Goal: Transaction & Acquisition: Purchase product/service

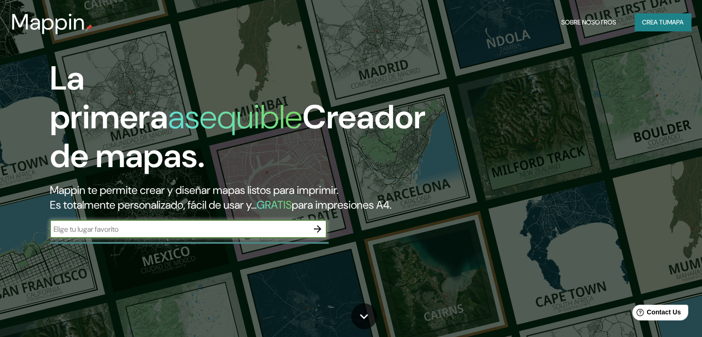
click at [172, 247] on div "La primera asequible Creador de mapas. Mappin te permite crear y diseñar mapas …" at bounding box center [226, 153] width 422 height 188
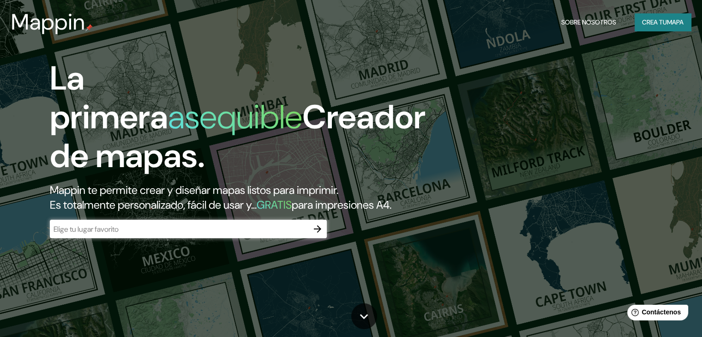
click at [170, 238] on div "​" at bounding box center [188, 229] width 277 height 18
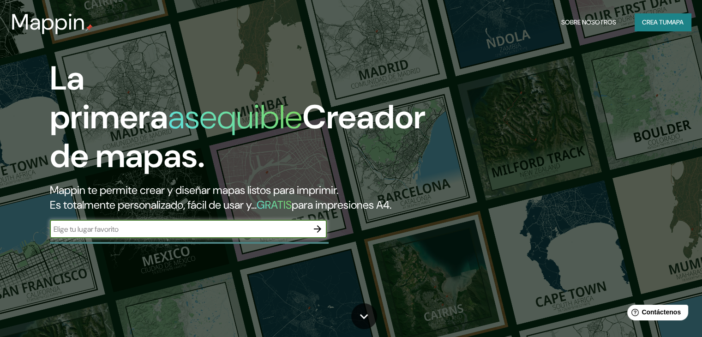
click at [170, 238] on div "​" at bounding box center [188, 229] width 277 height 18
click at [318, 235] on icon "button" at bounding box center [317, 228] width 11 height 11
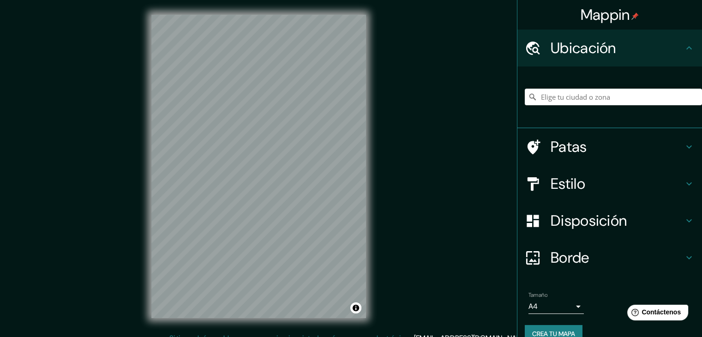
click at [619, 85] on div at bounding box center [613, 97] width 177 height 46
click at [609, 101] on input "Elige tu ciudad o zona" at bounding box center [613, 97] width 177 height 17
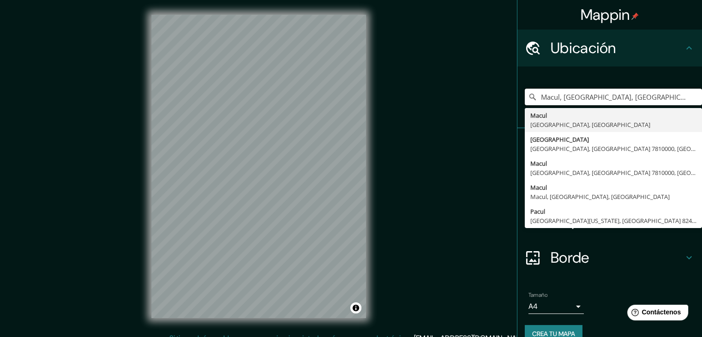
type input "Macul, Región Metropolitana de Santiago, Chile"
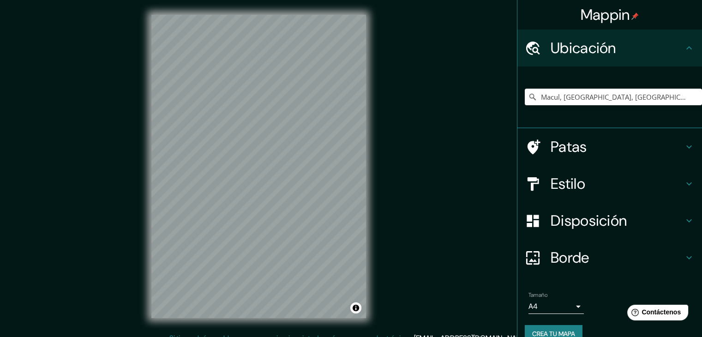
click at [553, 188] on font "Estilo" at bounding box center [568, 183] width 35 height 19
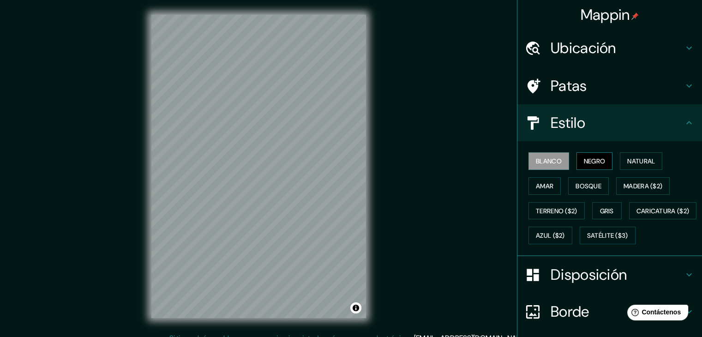
click at [577, 161] on button "Negro" at bounding box center [595, 161] width 36 height 18
click at [613, 167] on div "Blanco Negro Natural Amar Bosque Madera ($2) Terreno ($2) Gris Caricatura ($2) …" at bounding box center [613, 198] width 177 height 99
click at [636, 166] on font "Natural" at bounding box center [641, 161] width 28 height 12
click at [636, 175] on div "Blanco Negro Natural Amar Bosque Madera ($2) Terreno ($2) Gris Caricatura ($2) …" at bounding box center [613, 198] width 177 height 99
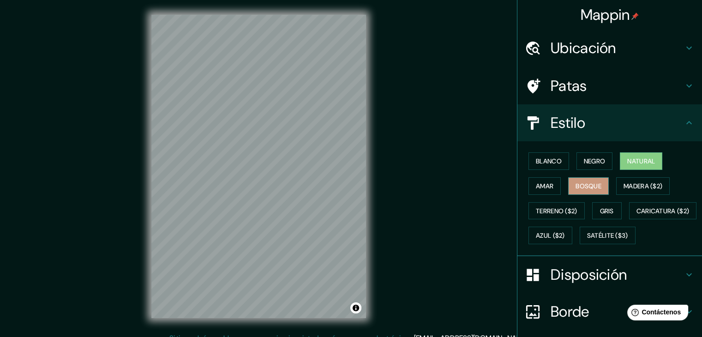
click at [598, 187] on button "Bosque" at bounding box center [588, 186] width 41 height 18
click at [558, 165] on button "Blanco" at bounding box center [549, 161] width 41 height 18
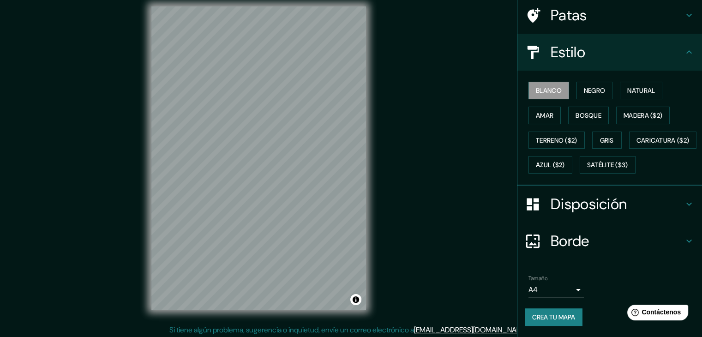
scroll to position [11, 0]
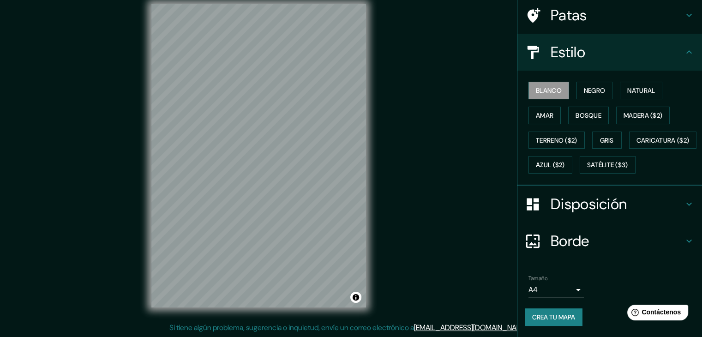
click at [541, 325] on div "Tamaño A4 single Crea tu mapa" at bounding box center [610, 302] width 170 height 62
click at [538, 311] on font "Crea tu mapa" at bounding box center [553, 317] width 43 height 12
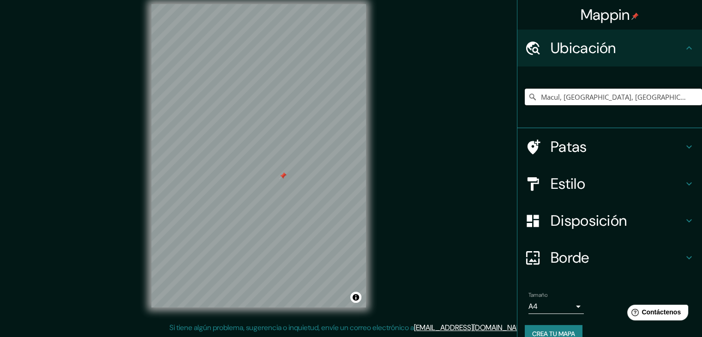
click at [562, 90] on input "Macul, [GEOGRAPHIC_DATA], [GEOGRAPHIC_DATA]" at bounding box center [613, 97] width 177 height 17
click at [560, 98] on input "Macul, [GEOGRAPHIC_DATA], [GEOGRAPHIC_DATA]" at bounding box center [613, 97] width 177 height 17
click at [533, 93] on input "Macul, [GEOGRAPHIC_DATA], [GEOGRAPHIC_DATA]" at bounding box center [613, 97] width 177 height 17
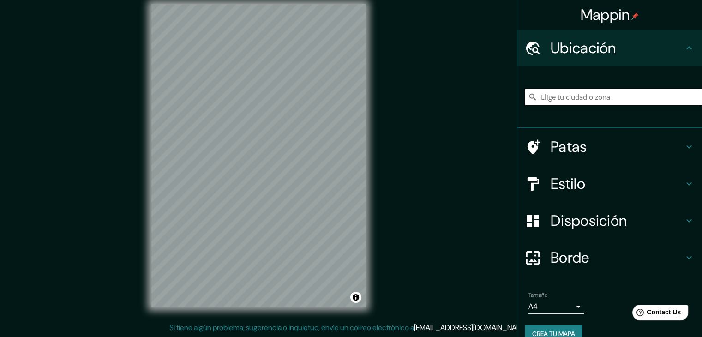
click at [543, 89] on input "Elige tu ciudad o zona" at bounding box center [613, 97] width 177 height 17
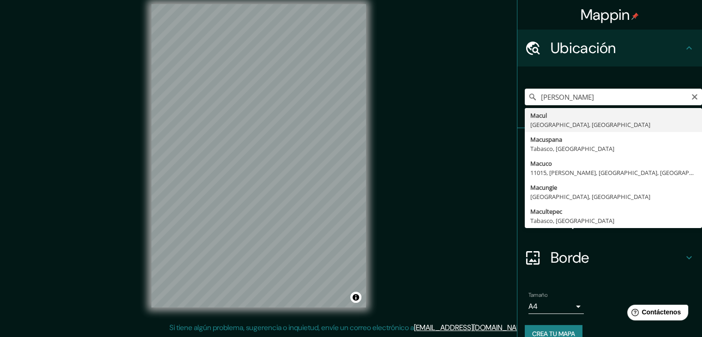
type input "Macul, [GEOGRAPHIC_DATA], [GEOGRAPHIC_DATA]"
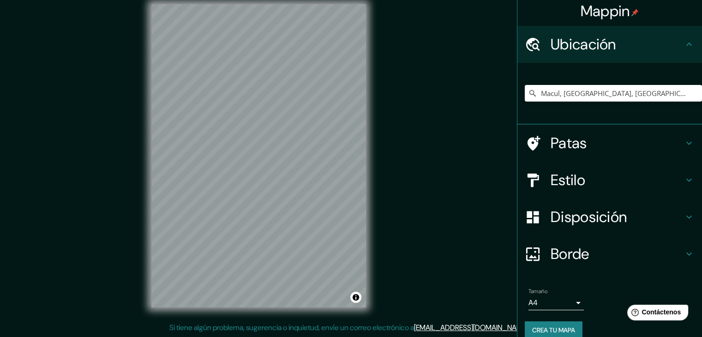
scroll to position [16, 0]
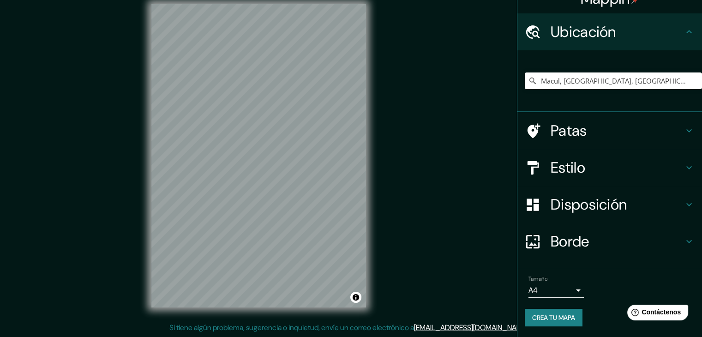
click at [581, 243] on font "Borde" at bounding box center [570, 241] width 39 height 19
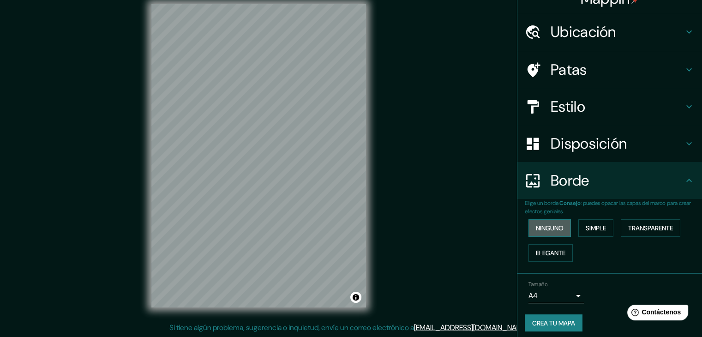
click at [560, 227] on button "Ninguno" at bounding box center [550, 228] width 42 height 18
click at [570, 228] on div "Ninguno Simple Transparente Elegante" at bounding box center [613, 241] width 177 height 50
click at [546, 253] on font "Elegante" at bounding box center [551, 253] width 30 height 8
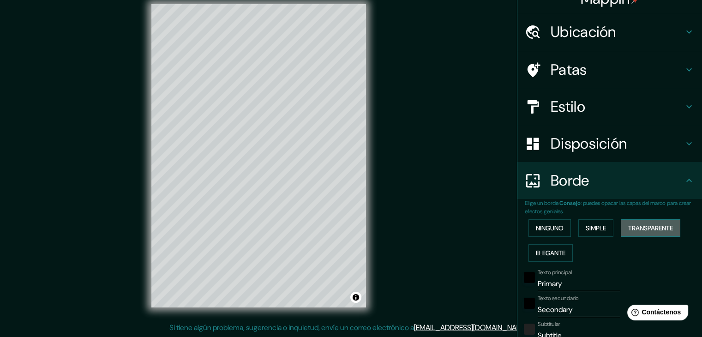
click at [652, 228] on font "Transparente" at bounding box center [650, 228] width 45 height 8
click at [593, 229] on font "Simple" at bounding box center [596, 228] width 20 height 8
click at [558, 224] on button "Ninguno" at bounding box center [550, 228] width 42 height 18
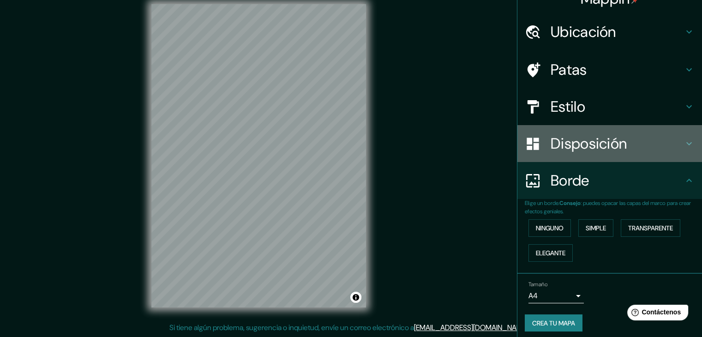
click at [566, 132] on div "Disposición" at bounding box center [610, 143] width 185 height 37
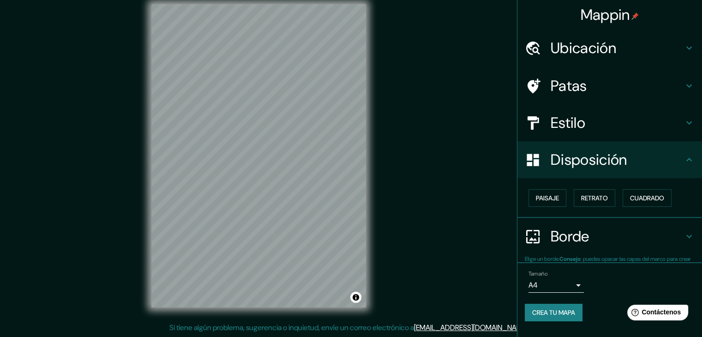
scroll to position [0, 0]
click at [545, 198] on font "Paisaje" at bounding box center [547, 198] width 23 height 8
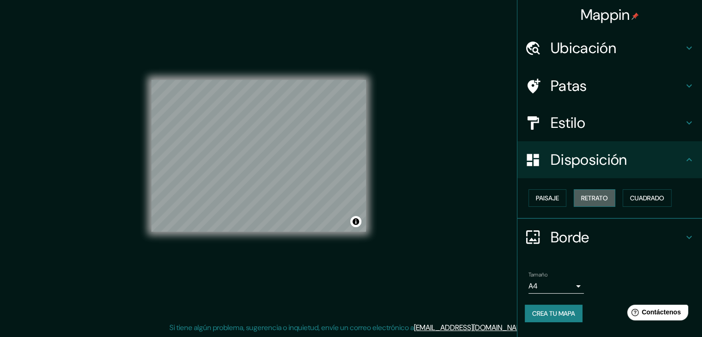
click at [600, 195] on font "Retrato" at bounding box center [594, 198] width 27 height 8
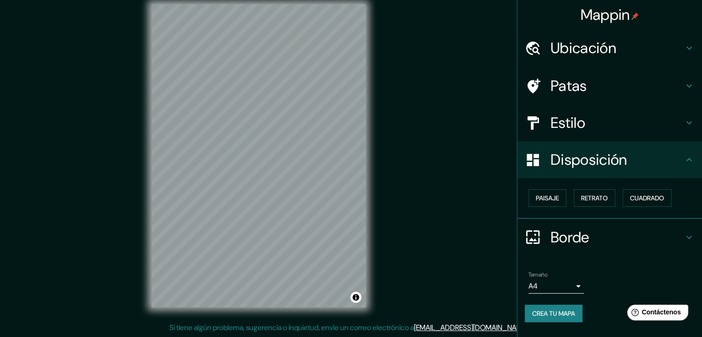
click at [684, 202] on div "Paisaje Retrato Cuadrado" at bounding box center [613, 198] width 177 height 25
click at [655, 191] on button "Cuadrado" at bounding box center [647, 198] width 49 height 18
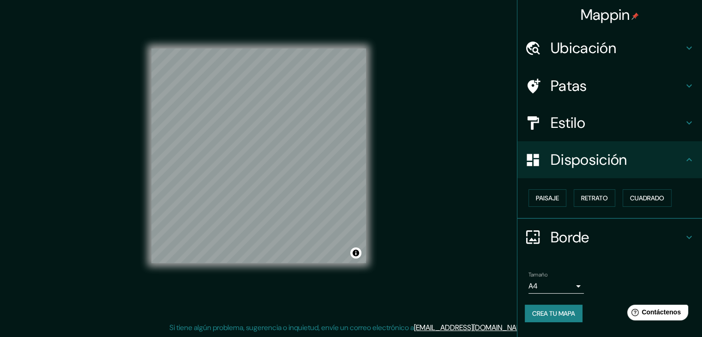
click at [557, 113] on font "Estilo" at bounding box center [568, 122] width 35 height 19
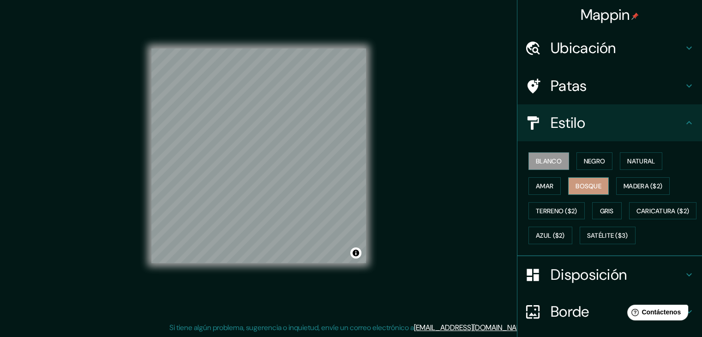
click at [597, 187] on button "Bosque" at bounding box center [588, 186] width 41 height 18
click at [548, 190] on button "Amar" at bounding box center [545, 186] width 32 height 18
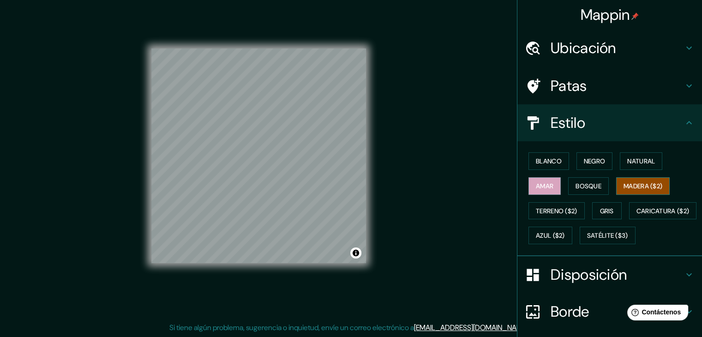
click at [630, 184] on font "Madera ($2)" at bounding box center [643, 186] width 39 height 8
click at [633, 165] on font "Natural" at bounding box center [641, 161] width 28 height 8
click at [540, 188] on font "Amar" at bounding box center [545, 186] width 18 height 8
click at [576, 189] on font "Bosque" at bounding box center [589, 186] width 26 height 12
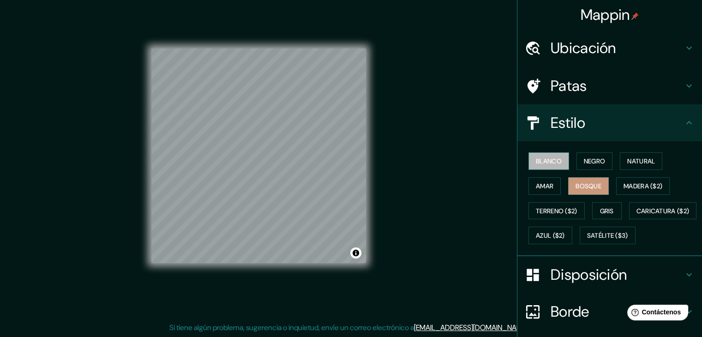
click at [544, 166] on font "Blanco" at bounding box center [549, 161] width 26 height 12
click at [620, 163] on button "Natural" at bounding box center [641, 161] width 42 height 18
click at [548, 159] on font "Blanco" at bounding box center [549, 161] width 26 height 8
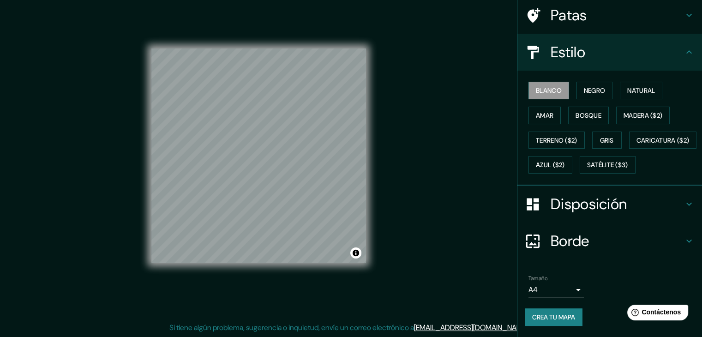
scroll to position [93, 0]
click at [567, 314] on font "Crea tu mapa" at bounding box center [553, 317] width 43 height 8
click at [552, 311] on div "Crea tu mapa" at bounding box center [610, 317] width 170 height 18
click at [447, 161] on div "Mappin Ubicación Macul, Región Metropolitana de Santiago, Chile Patas Estilo Bl…" at bounding box center [351, 163] width 702 height 348
click at [545, 321] on div "Crea tu mapa" at bounding box center [610, 317] width 170 height 18
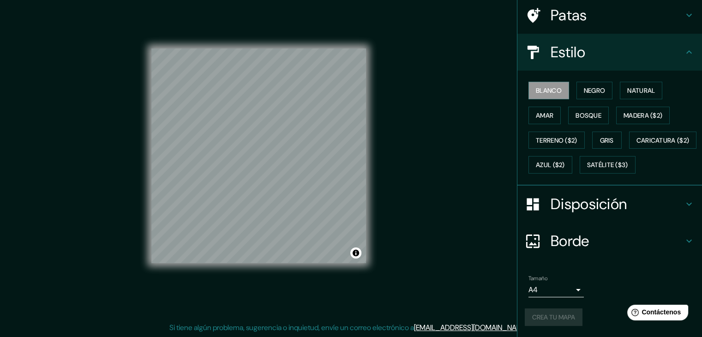
click at [548, 284] on body "Mappin Ubicación Macul, Región Metropolitana de Santiago, Chile Patas Estilo Bl…" at bounding box center [351, 157] width 702 height 337
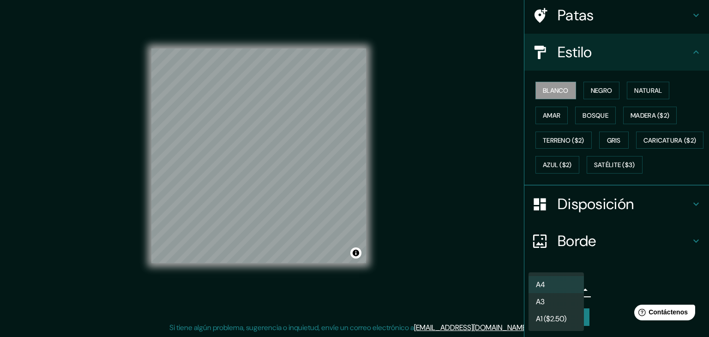
click at [573, 282] on li "A4" at bounding box center [556, 284] width 55 height 17
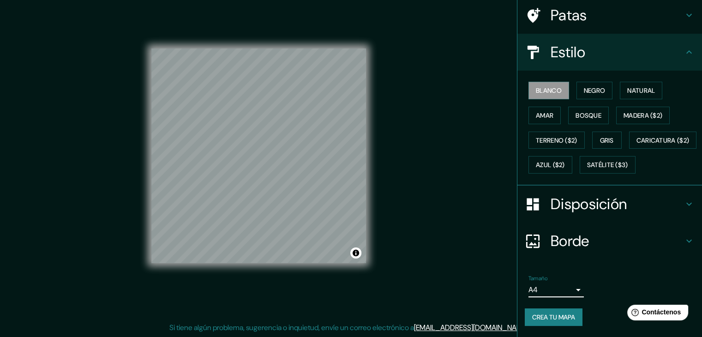
click at [567, 317] on font "Crea tu mapa" at bounding box center [553, 317] width 43 height 8
click at [567, 317] on div "Crea tu mapa" at bounding box center [610, 317] width 170 height 18
click at [554, 295] on body "Mappin Ubicación Macul, Región Metropolitana de Santiago, Chile Patas Estilo Bl…" at bounding box center [351, 157] width 702 height 337
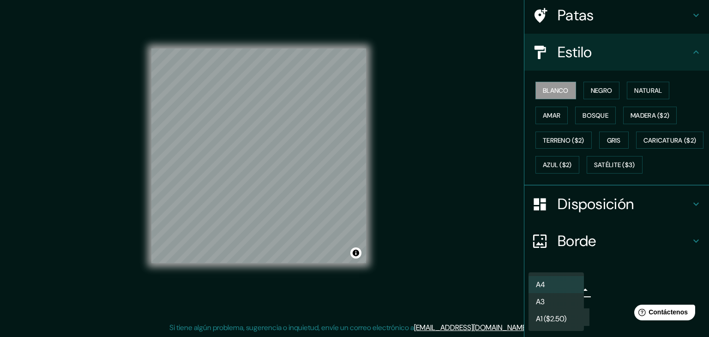
click at [554, 300] on li "A3" at bounding box center [556, 301] width 55 height 17
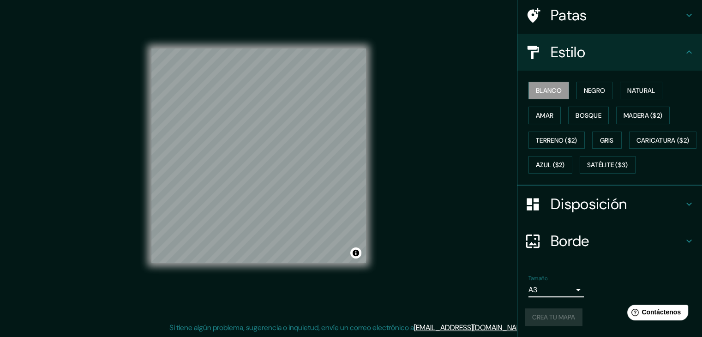
click at [406, 213] on div "Mappin Ubicación Macul, Región Metropolitana de Santiago, Chile Patas Estilo Bl…" at bounding box center [351, 163] width 702 height 348
